Goal: Transaction & Acquisition: Purchase product/service

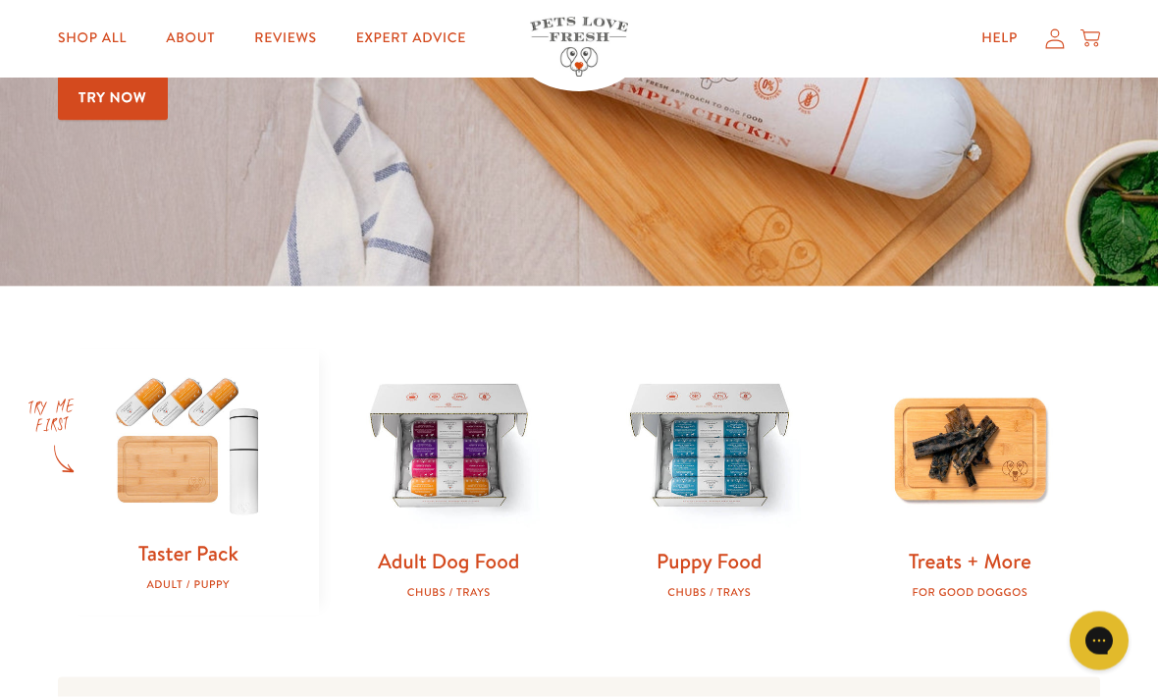
scroll to position [365, 0]
click at [704, 463] on img at bounding box center [710, 447] width 198 height 198
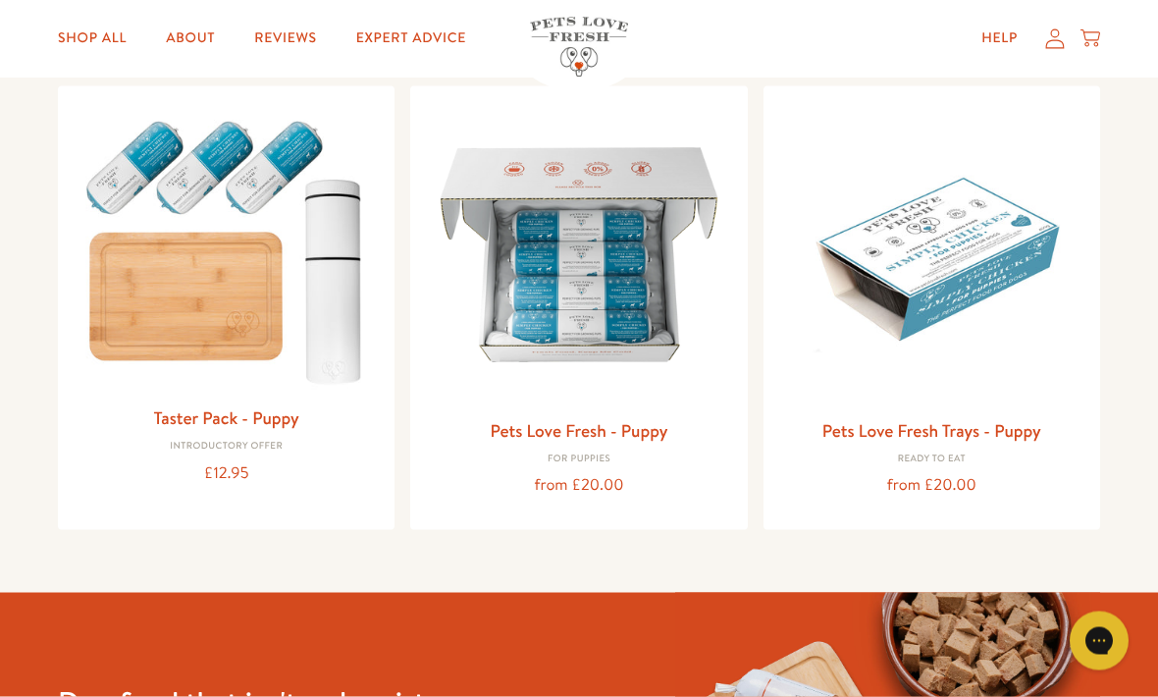
scroll to position [214, 0]
click at [600, 299] on img at bounding box center [578, 253] width 305 height 305
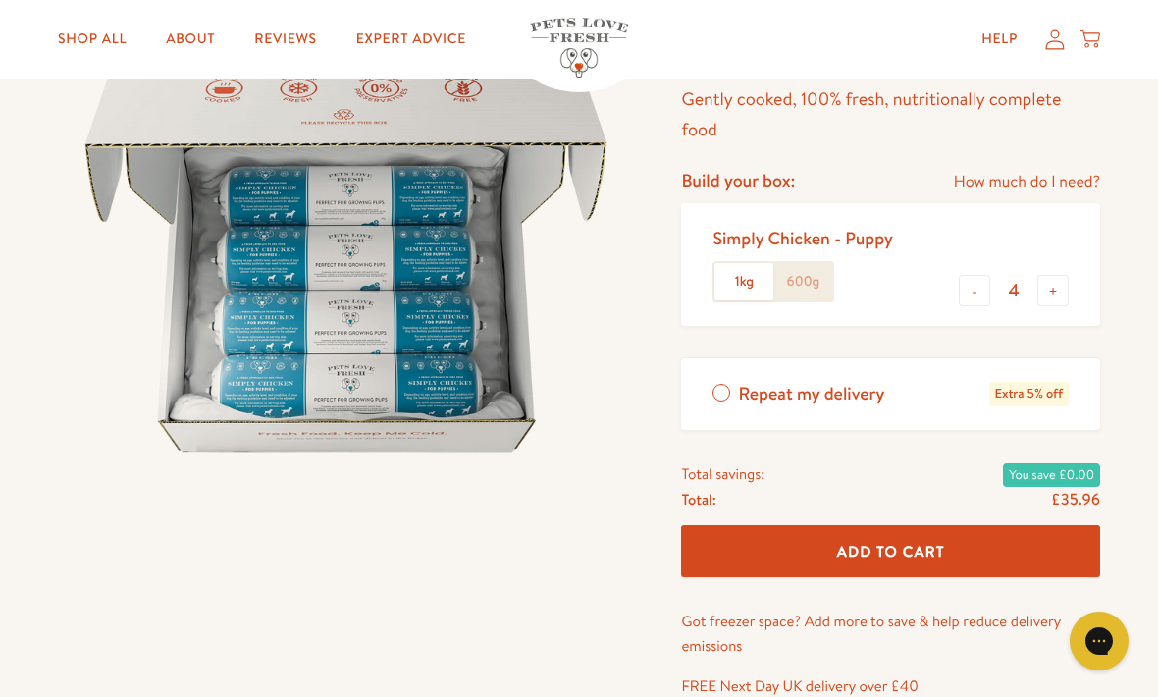
scroll to position [221, 0]
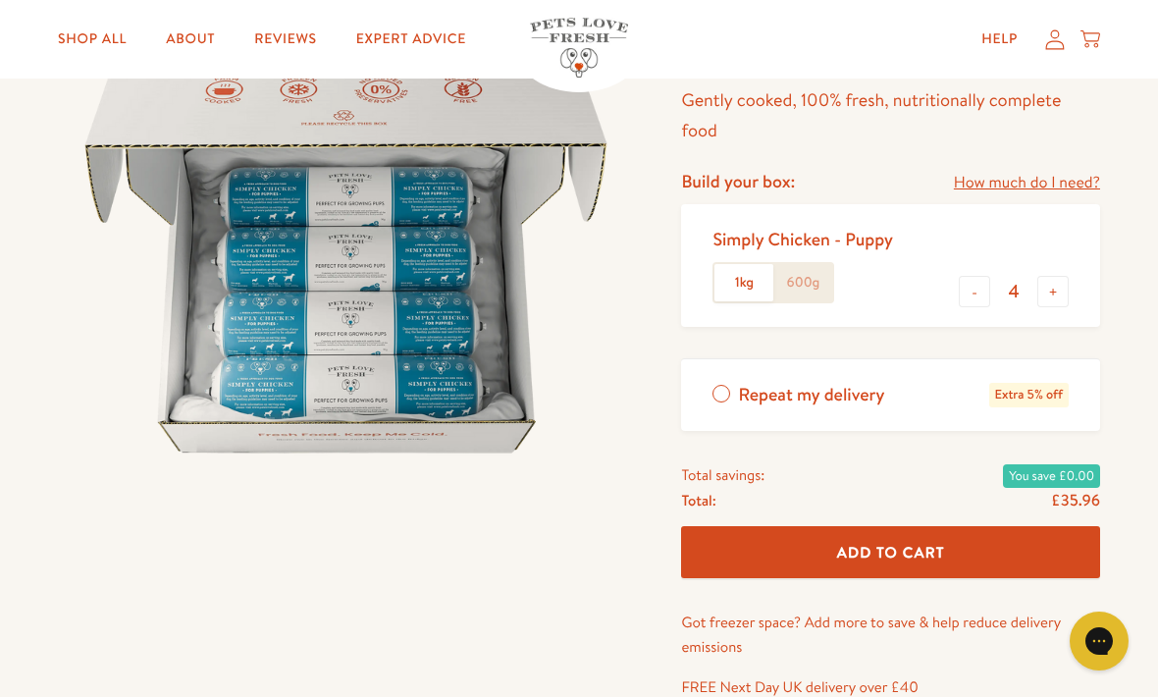
click at [1050, 285] on button "+" at bounding box center [1053, 291] width 31 height 31
type input "5"
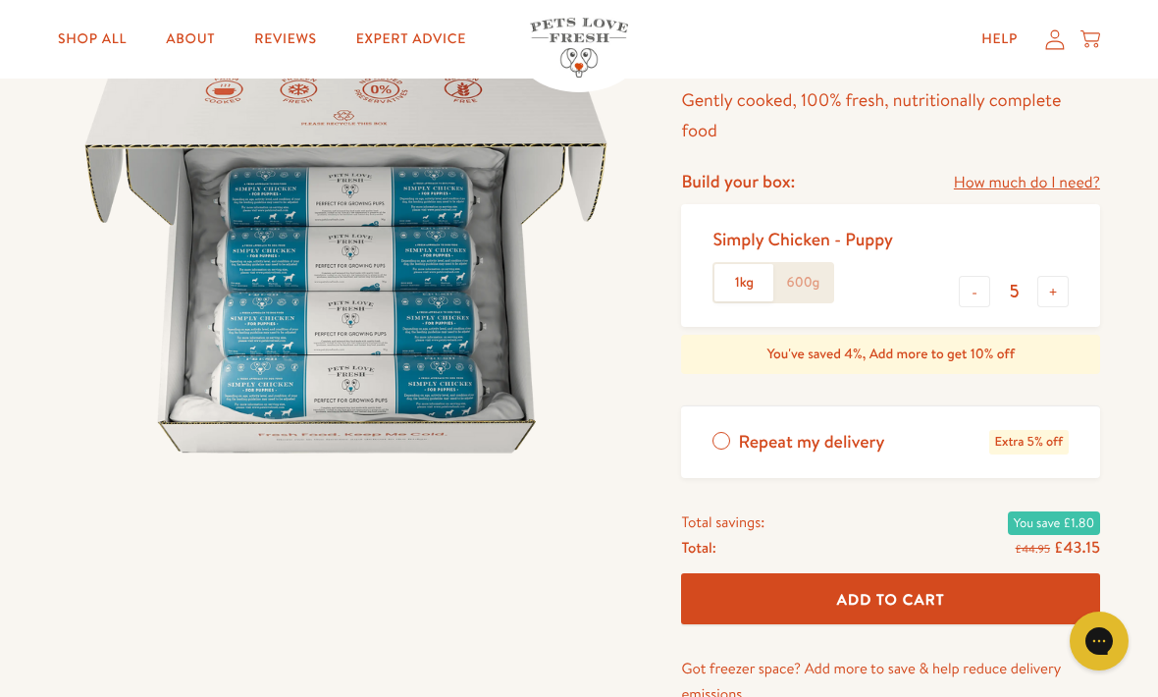
click at [912, 597] on span "Add To Cart" at bounding box center [891, 599] width 108 height 21
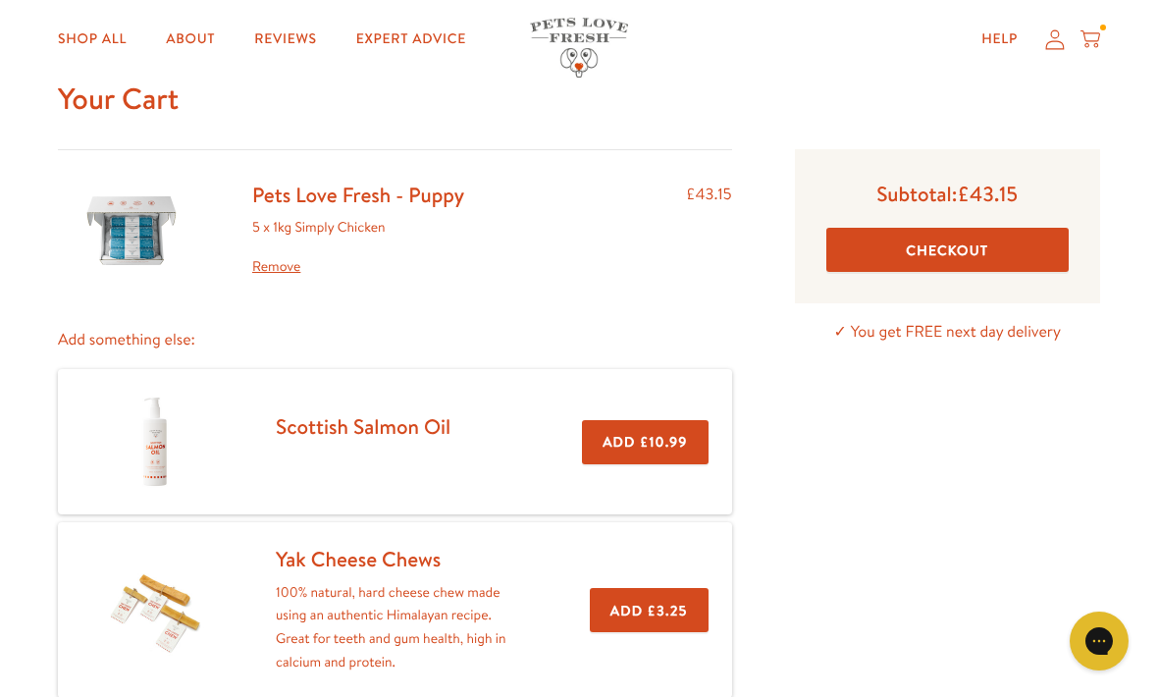
scroll to position [63, 0]
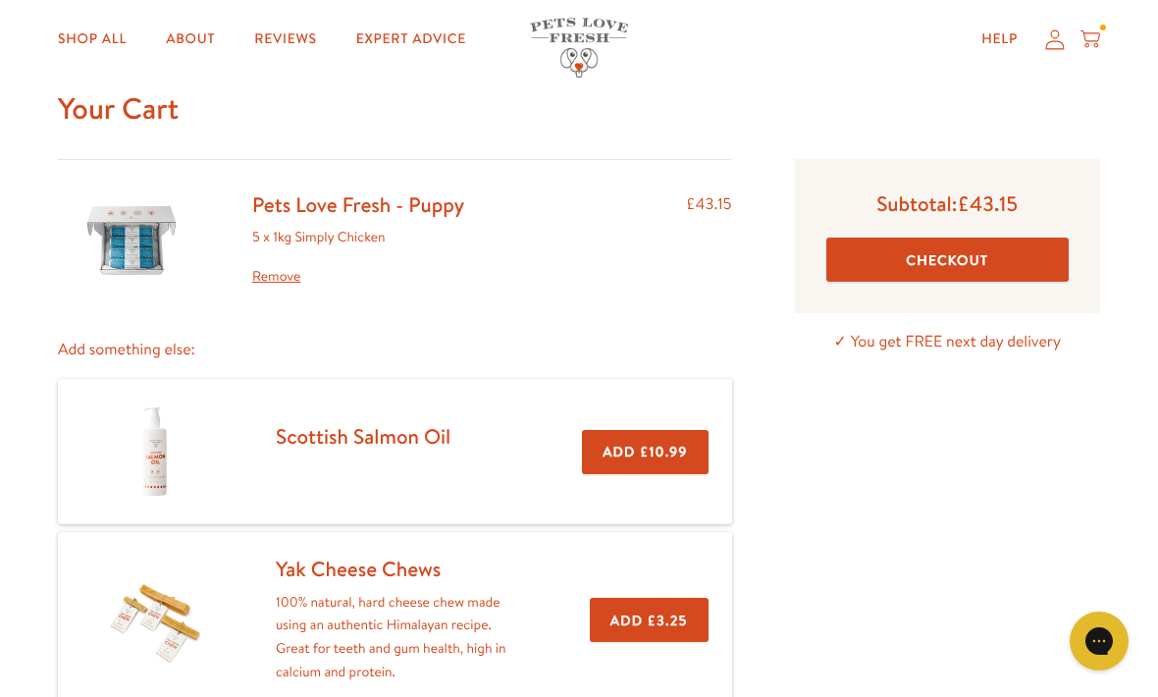
click at [956, 261] on button "Checkout" at bounding box center [948, 260] width 242 height 44
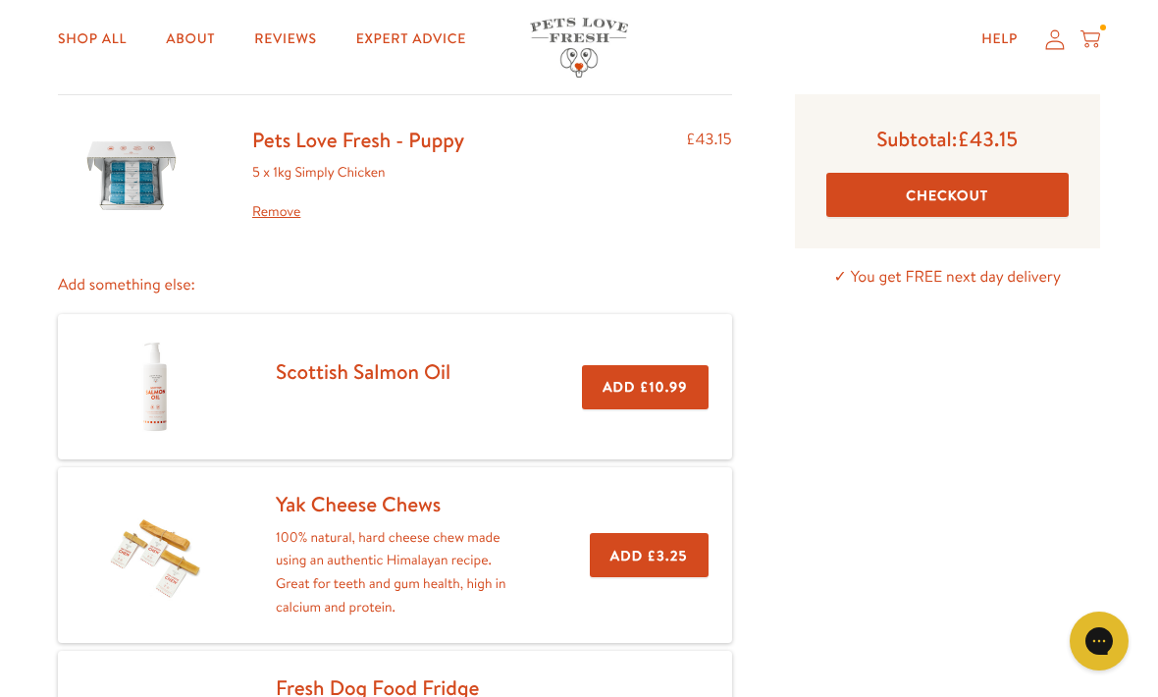
scroll to position [109, 0]
